Goal: Leave review/rating: Share an evaluation or opinion about a product, service, or content

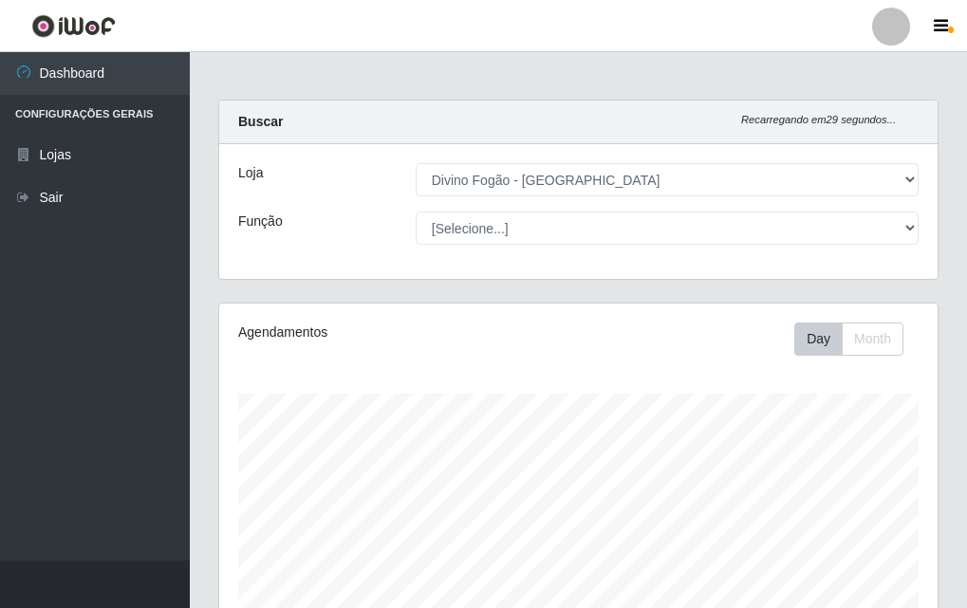
select select "499"
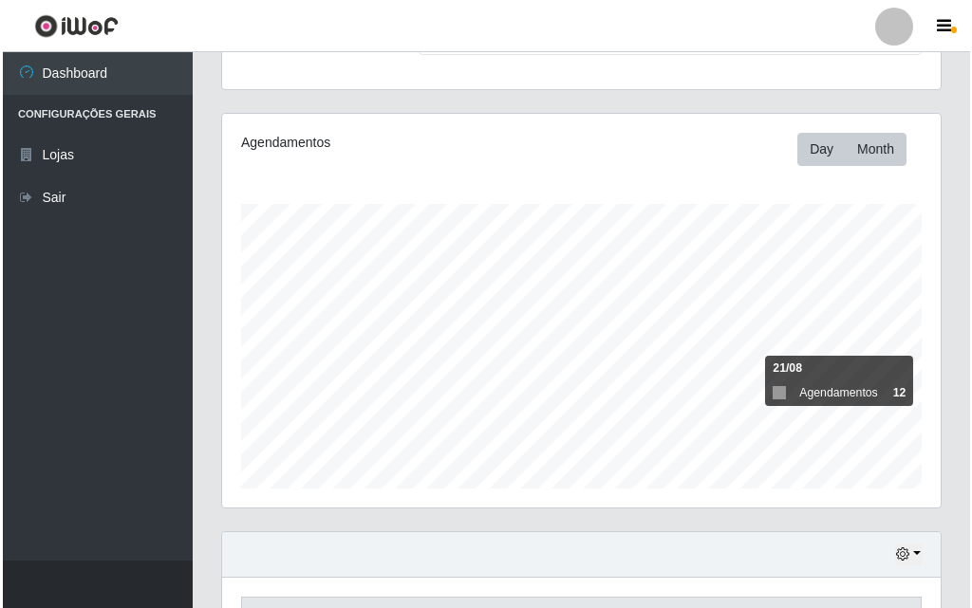
scroll to position [473, 0]
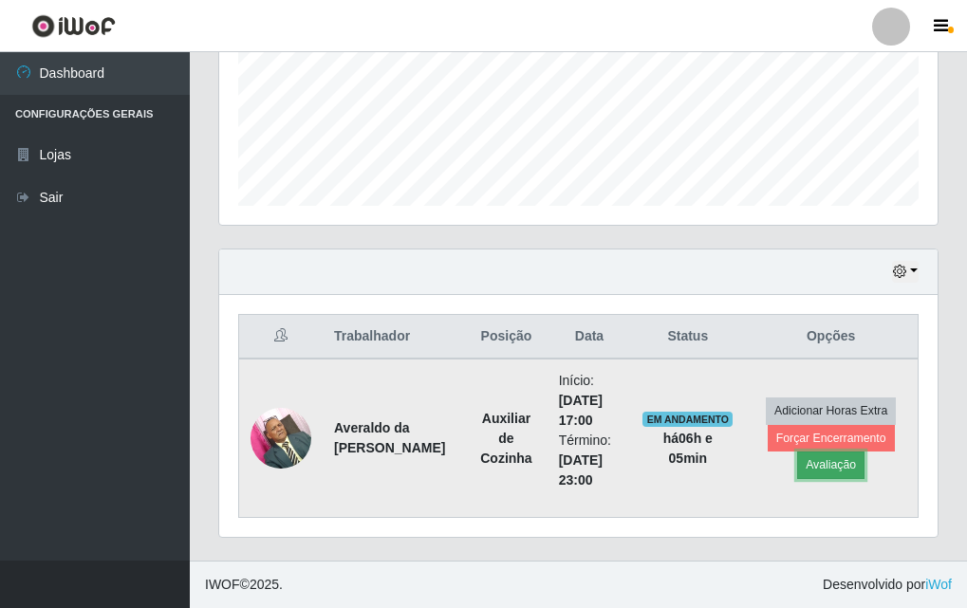
click at [858, 464] on button "Avaliação" at bounding box center [830, 465] width 67 height 27
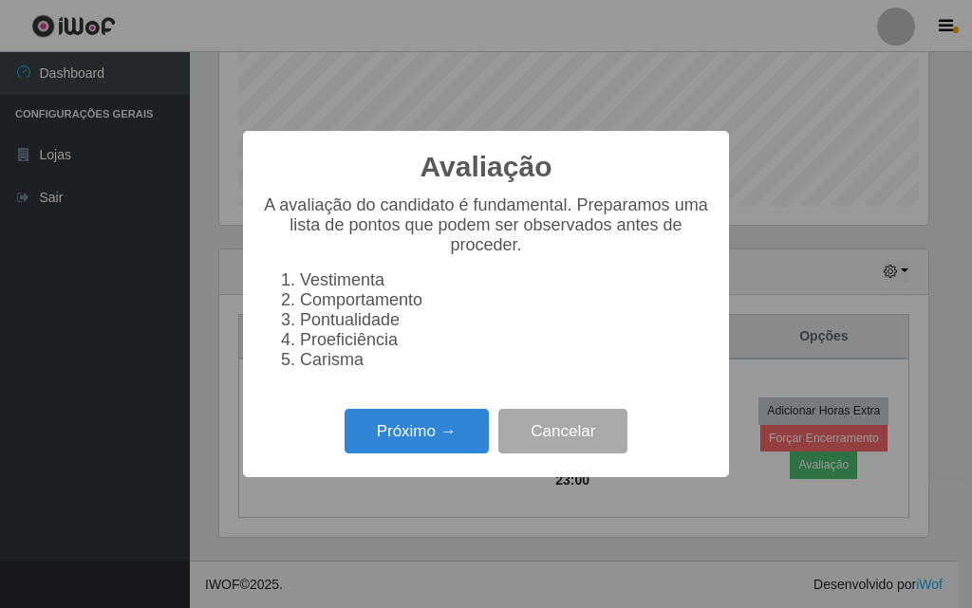
scroll to position [394, 709]
click at [411, 441] on button "Próximo →" at bounding box center [416, 431] width 144 height 45
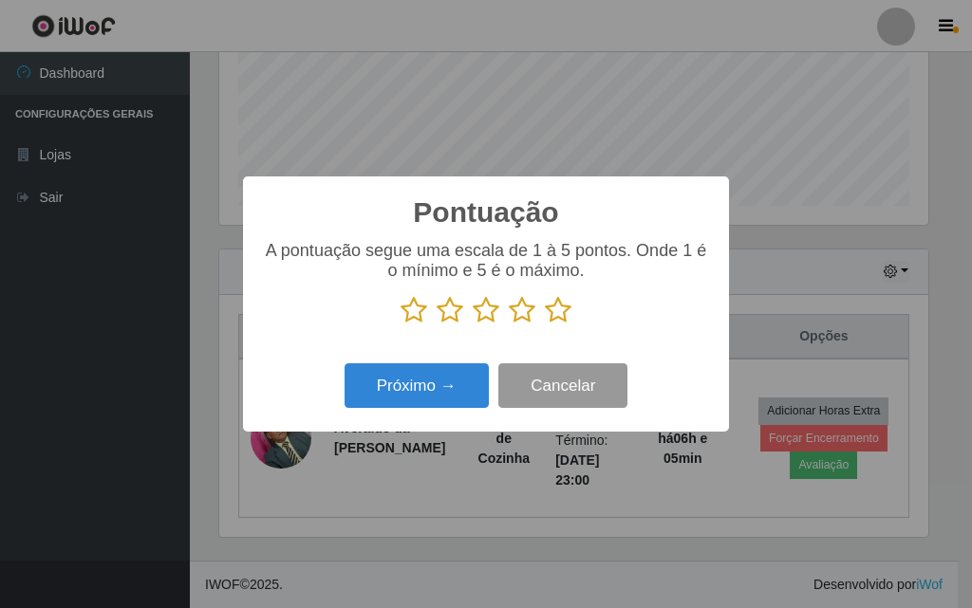
scroll to position [948531, 948216]
click at [566, 309] on icon at bounding box center [558, 310] width 27 height 28
click at [545, 325] on input "radio" at bounding box center [545, 325] width 0 height 0
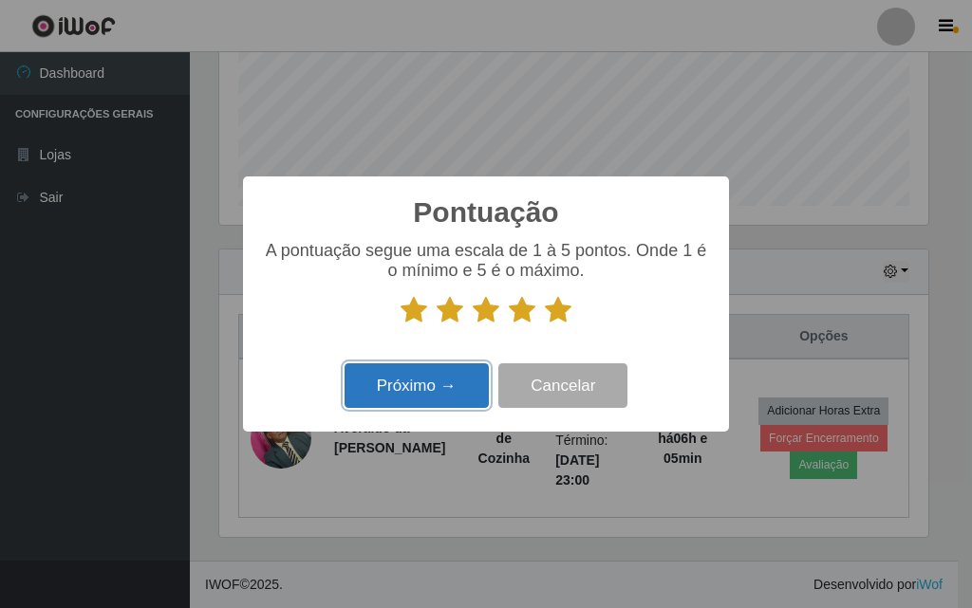
click at [452, 378] on button "Próximo →" at bounding box center [416, 385] width 144 height 45
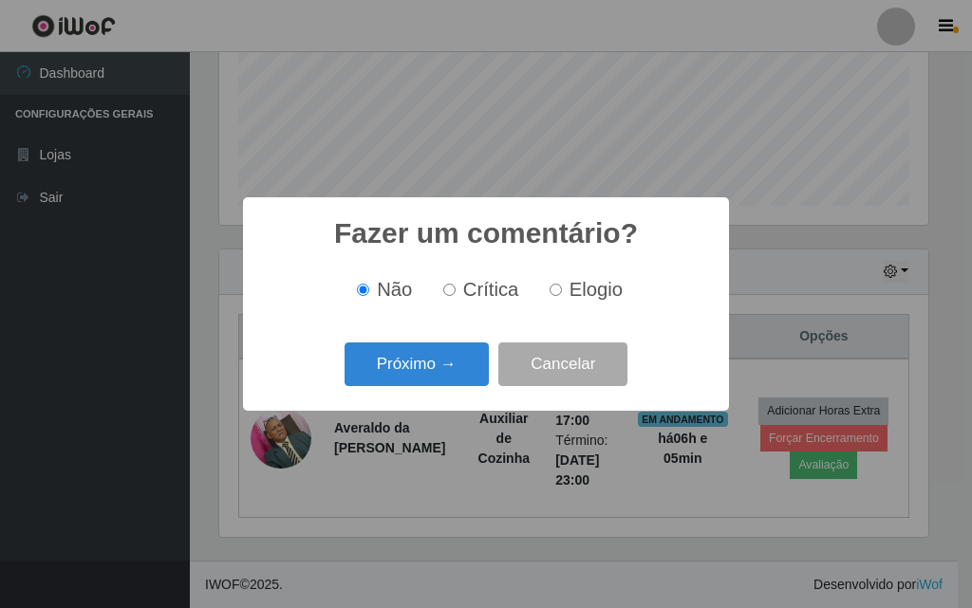
click at [454, 376] on button "Próximo →" at bounding box center [416, 365] width 144 height 45
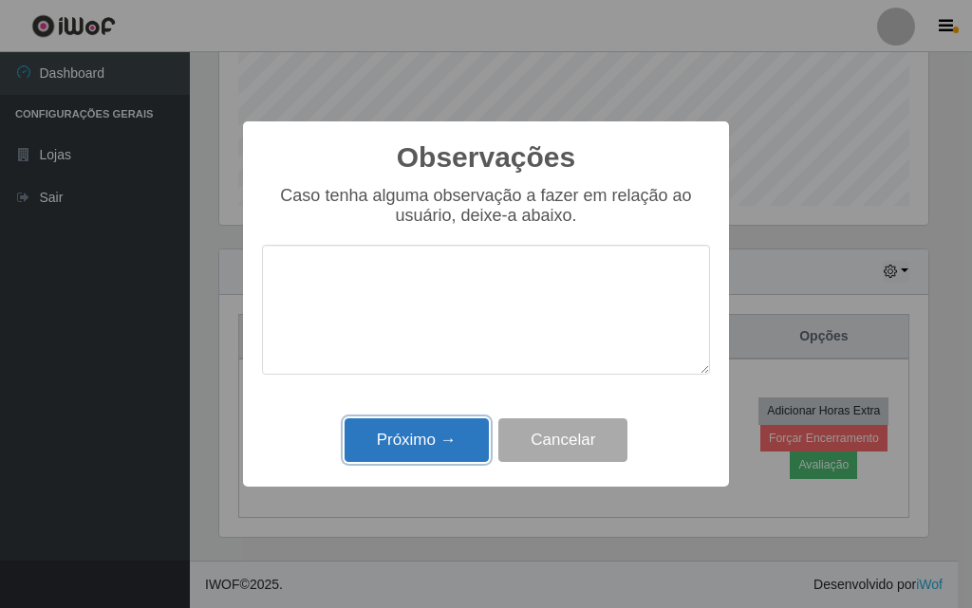
click at [449, 422] on button "Próximo →" at bounding box center [416, 440] width 144 height 45
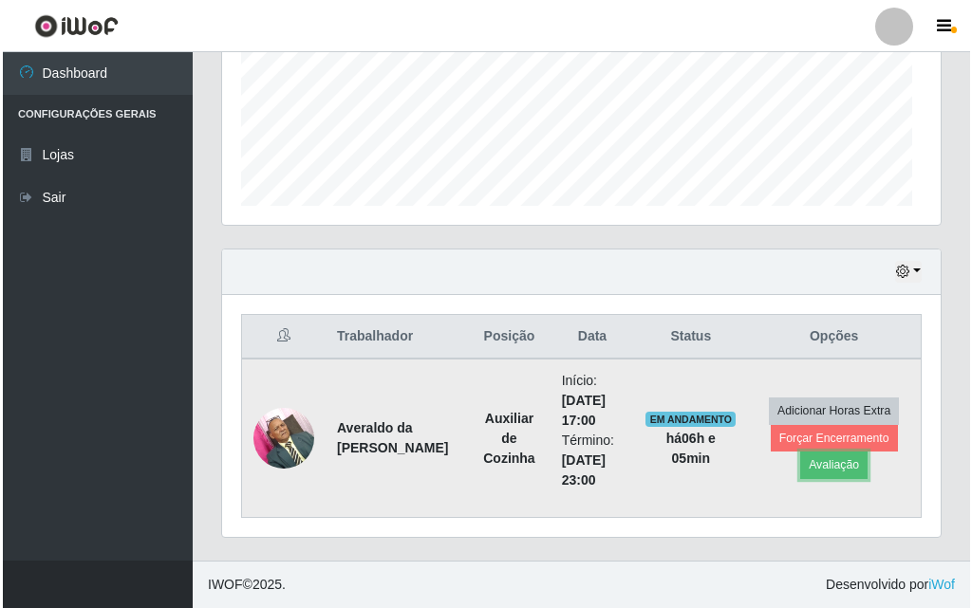
scroll to position [394, 718]
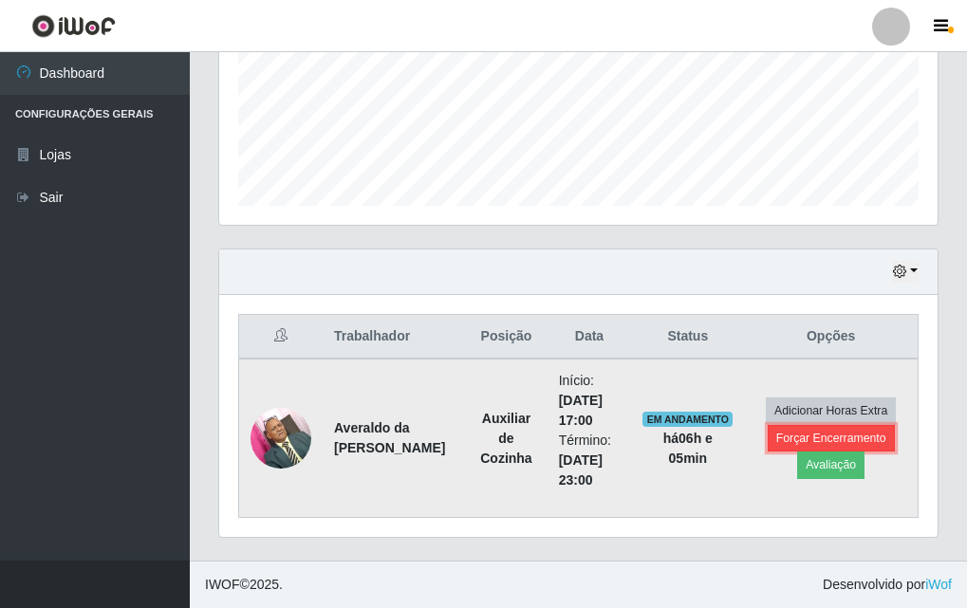
click at [814, 442] on button "Forçar Encerramento" at bounding box center [831, 438] width 127 height 27
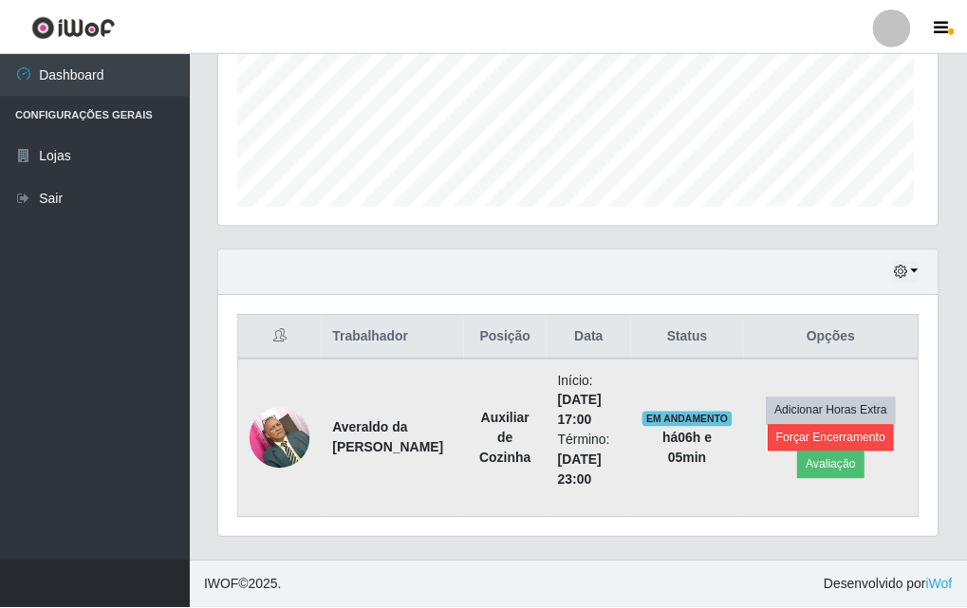
scroll to position [394, 709]
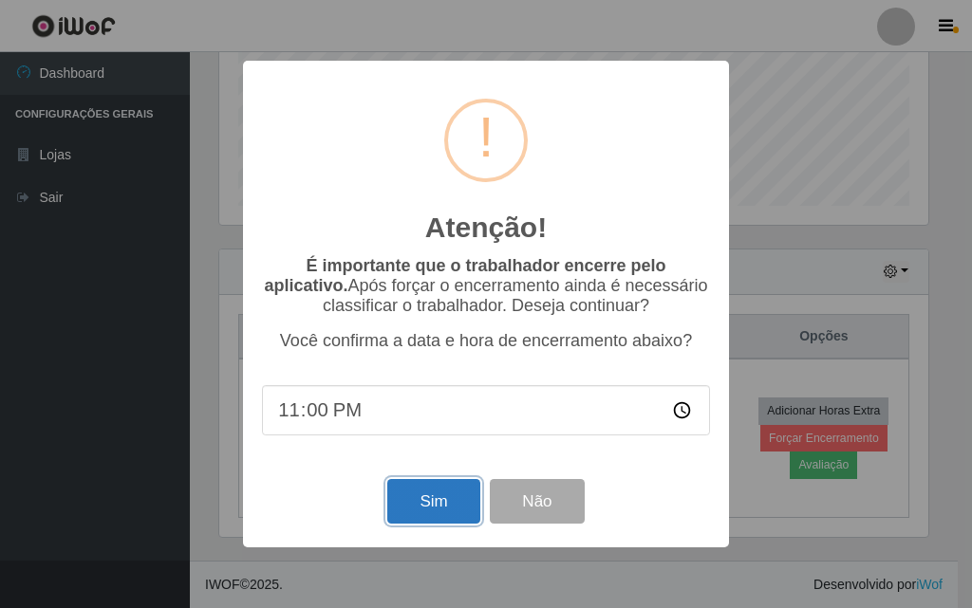
click at [455, 492] on button "Sim" at bounding box center [433, 501] width 92 height 45
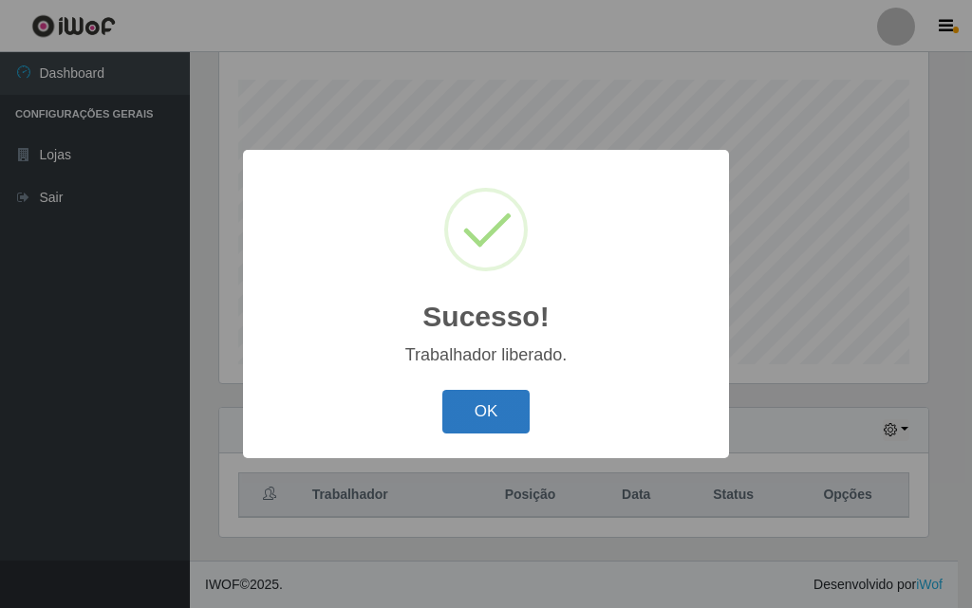
click at [471, 421] on button "OK" at bounding box center [486, 412] width 88 height 45
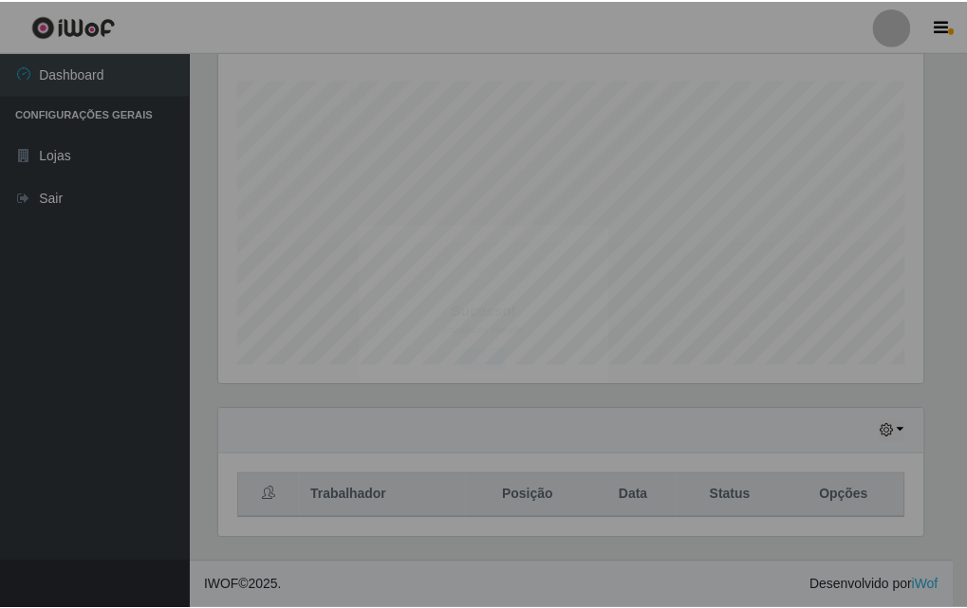
scroll to position [394, 718]
